Goal: Check status: Check status

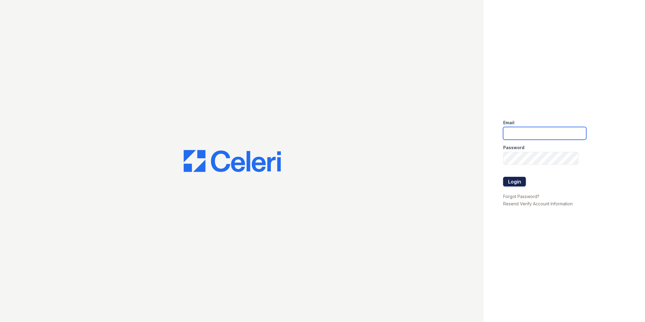
type input "Arden1@cafmanagement.com"
click at [511, 182] on button "Login" at bounding box center [514, 182] width 23 height 10
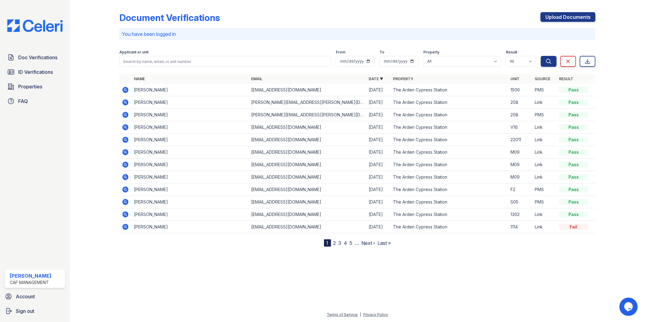
click at [188, 23] on div "Document Verifications" at bounding box center [169, 17] width 101 height 11
click at [125, 90] on icon at bounding box center [125, 90] width 2 height 2
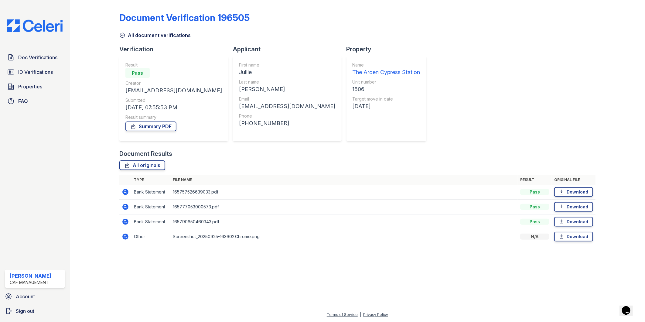
click at [107, 49] on div at bounding box center [100, 126] width 40 height 248
click at [125, 208] on icon at bounding box center [125, 207] width 6 height 6
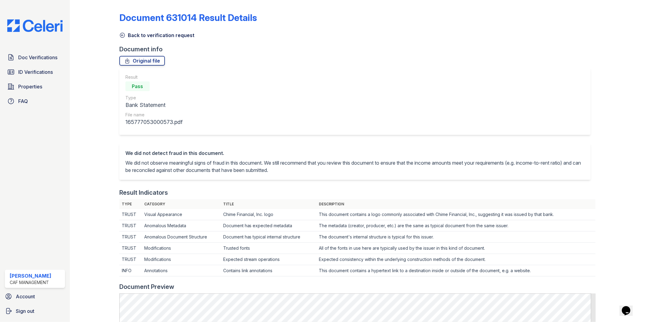
click at [120, 34] on icon at bounding box center [122, 35] width 6 height 6
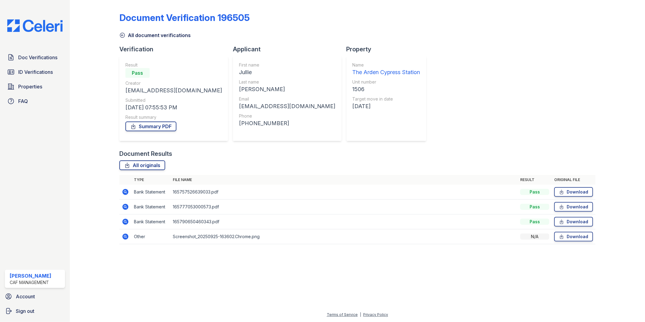
click at [123, 222] on icon at bounding box center [125, 222] width 6 height 6
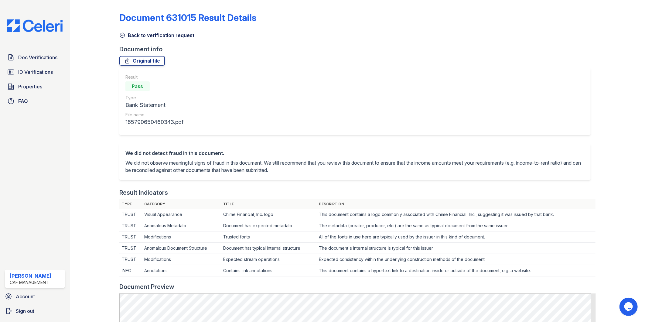
click at [122, 33] on icon at bounding box center [122, 35] width 6 height 6
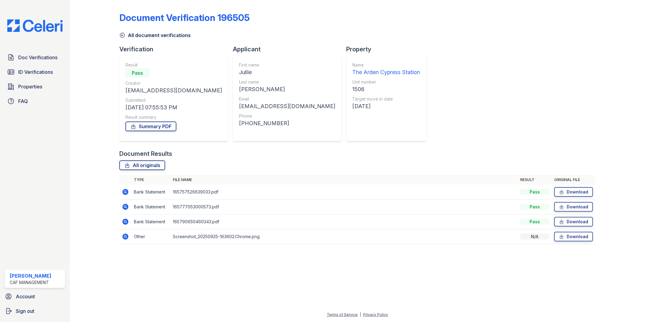
click at [124, 239] on icon at bounding box center [125, 237] width 6 height 6
